Goal: Information Seeking & Learning: Check status

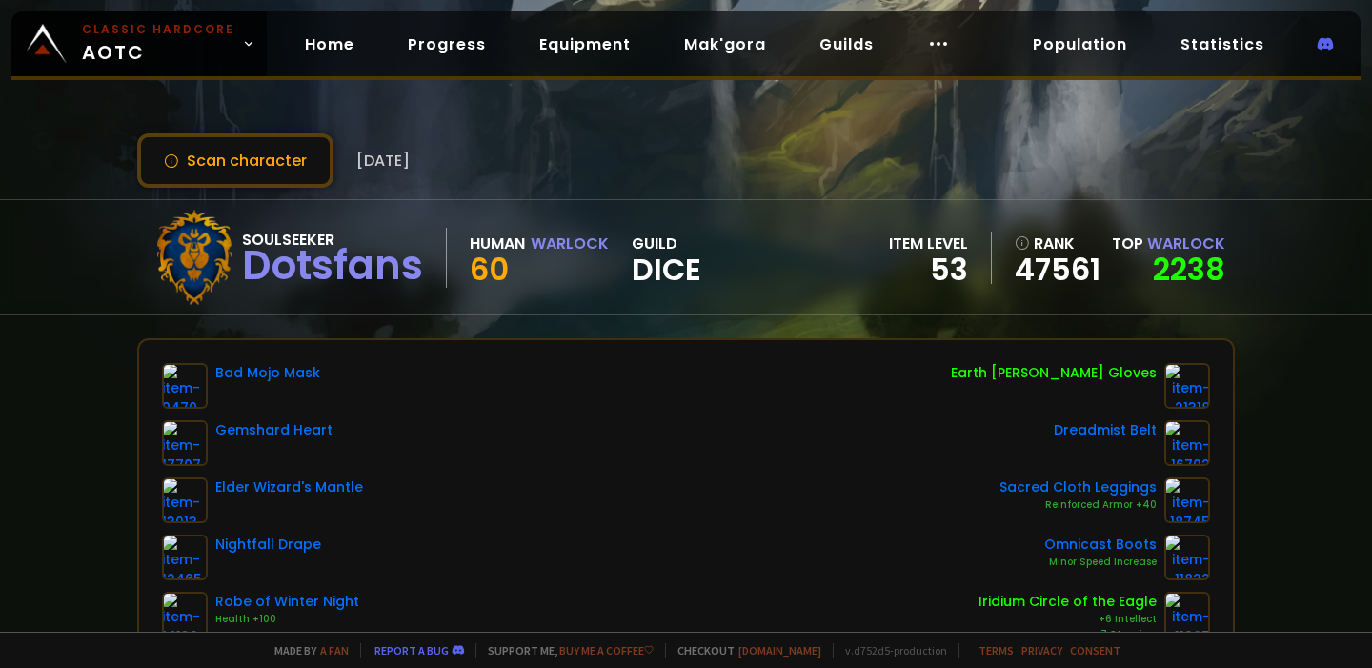
click at [349, 260] on div "Dotsfans" at bounding box center [332, 266] width 181 height 29
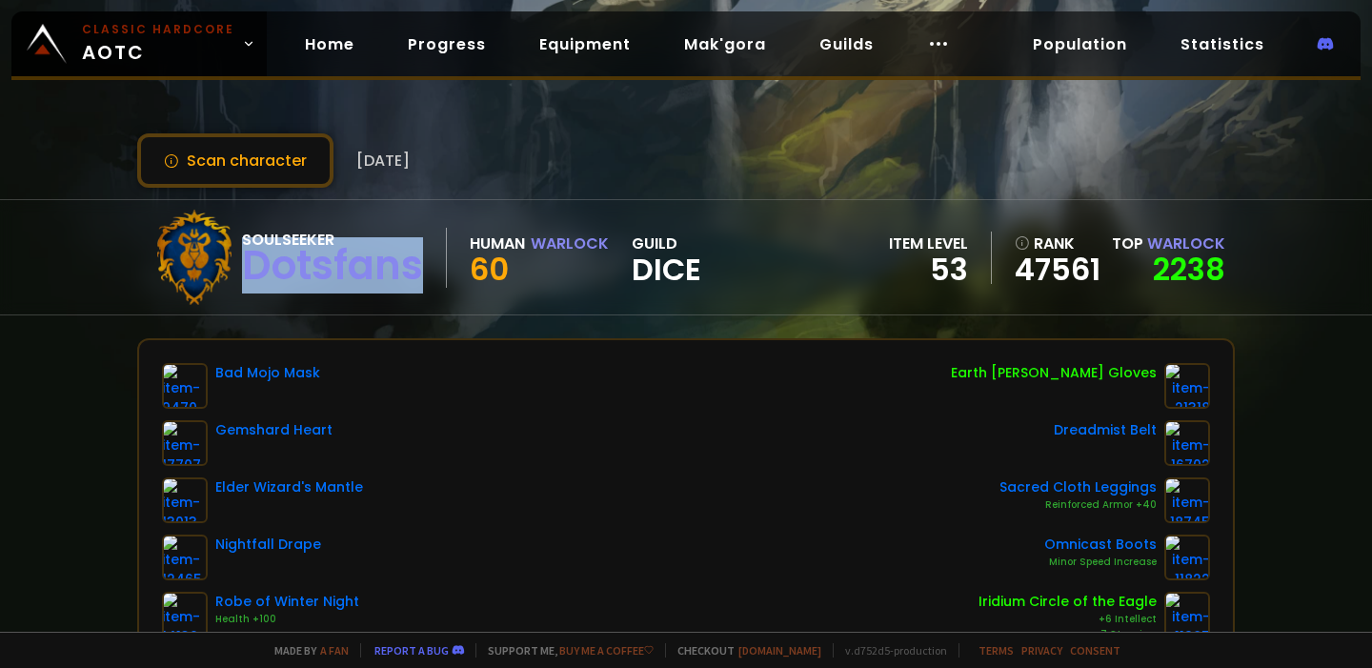
click at [349, 260] on div "Dotsfans" at bounding box center [332, 266] width 181 height 29
click at [390, 270] on div "Dotsfans" at bounding box center [332, 266] width 181 height 29
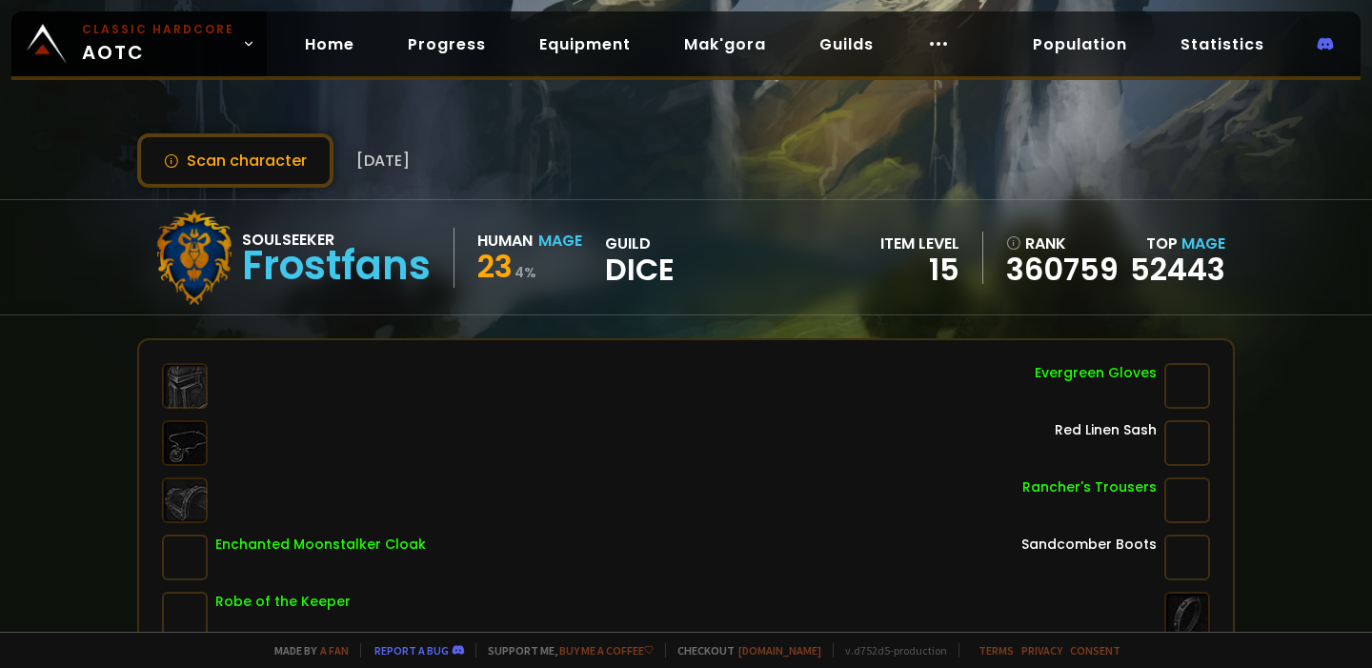
scroll to position [29, 0]
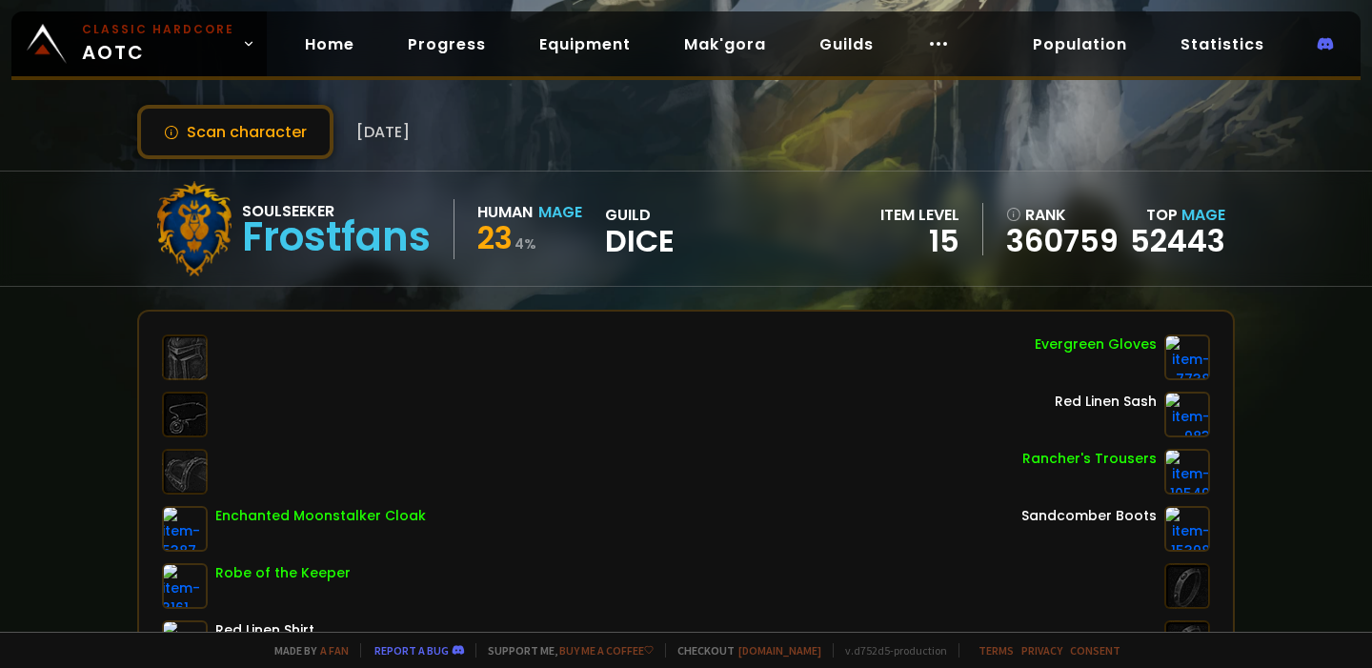
click at [627, 418] on div "Enchanted Moonstalker Cloak Robe of the Keeper Red Linen Shirt Willow Bracers o…" at bounding box center [686, 557] width 1048 height 446
